Goal: Subscribe to service/newsletter

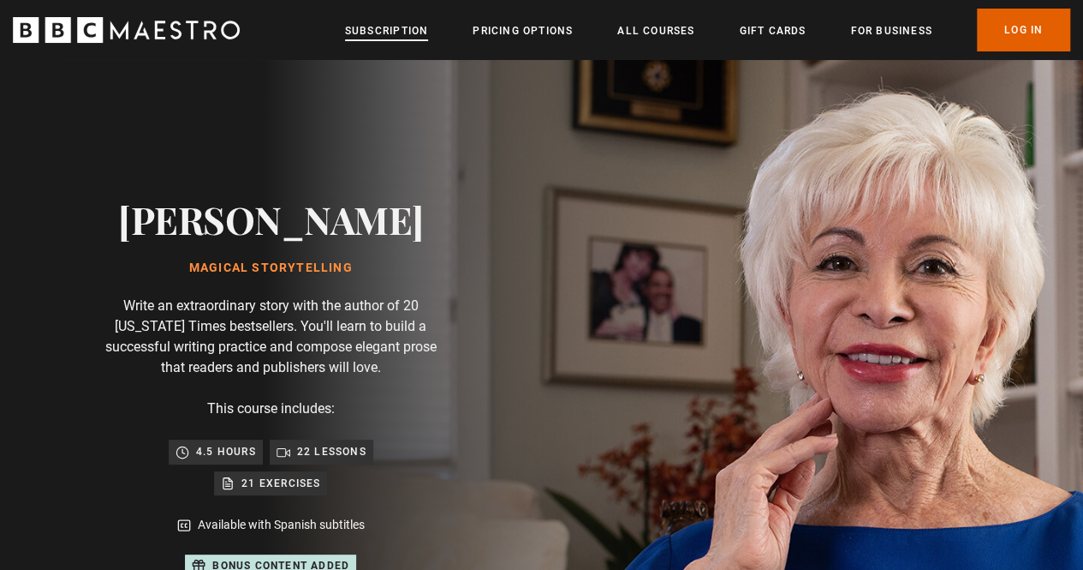
click at [403, 35] on link "Subscription" at bounding box center [386, 30] width 83 height 17
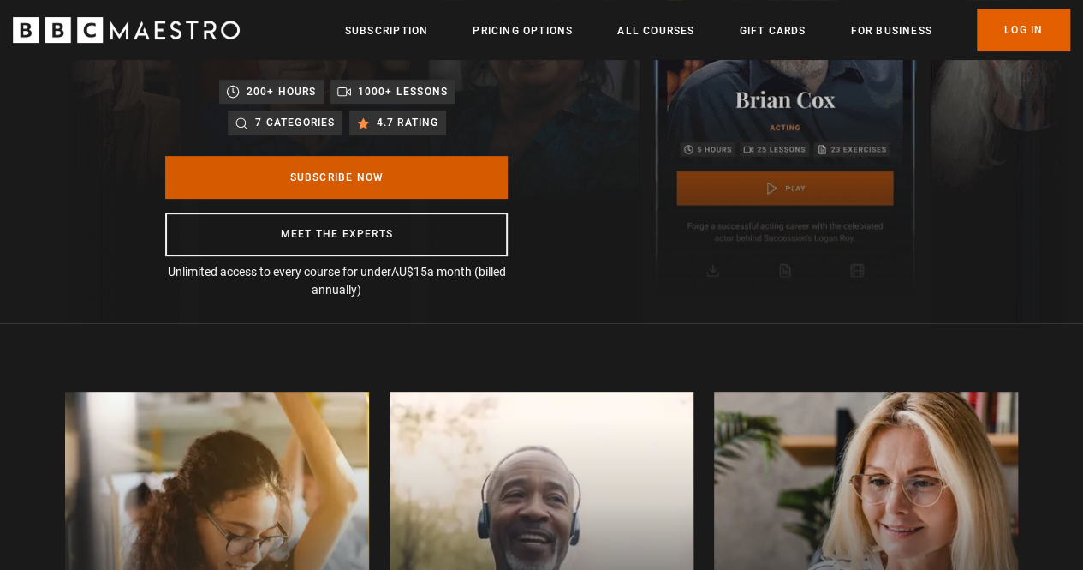
click at [359, 174] on link "Subscribe Now" at bounding box center [336, 177] width 343 height 43
